Goal: Find specific page/section: Find specific page/section

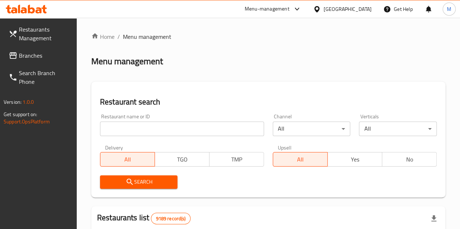
click at [122, 124] on input "search" at bounding box center [182, 129] width 164 height 15
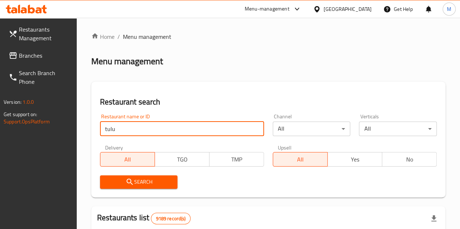
type input "tulu"
click button "Search" at bounding box center [139, 182] width 78 height 13
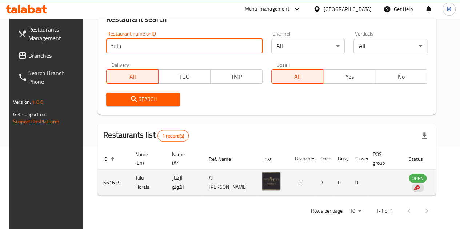
scroll to position [89, 0]
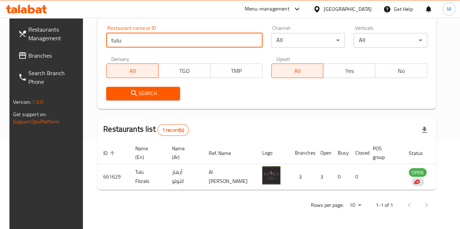
click at [28, 55] on span "Branches" at bounding box center [54, 55] width 52 height 9
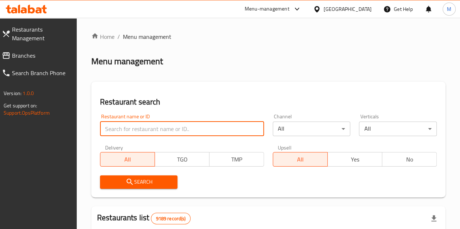
click at [155, 130] on input "search" at bounding box center [182, 129] width 164 height 15
type input "tulu"
click button "Search" at bounding box center [139, 182] width 78 height 13
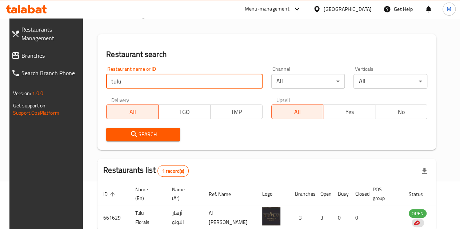
scroll to position [73, 0]
